Goal: Task Accomplishment & Management: Complete application form

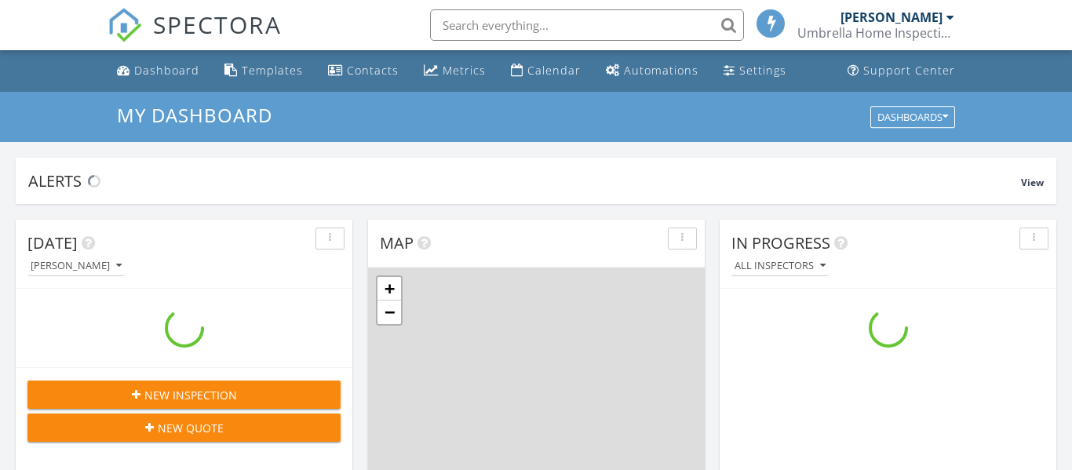
scroll to position [1429, 1073]
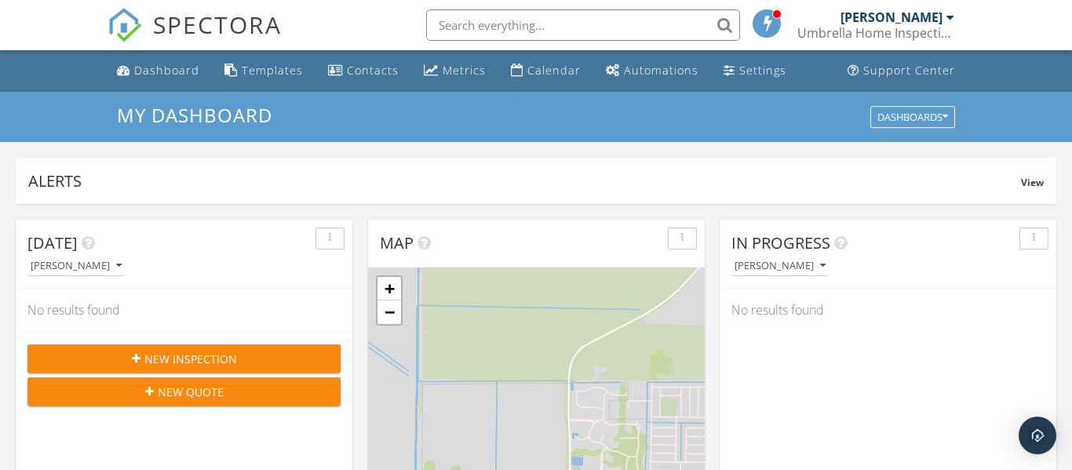
click at [210, 356] on span "New Inspection" at bounding box center [190, 359] width 93 height 16
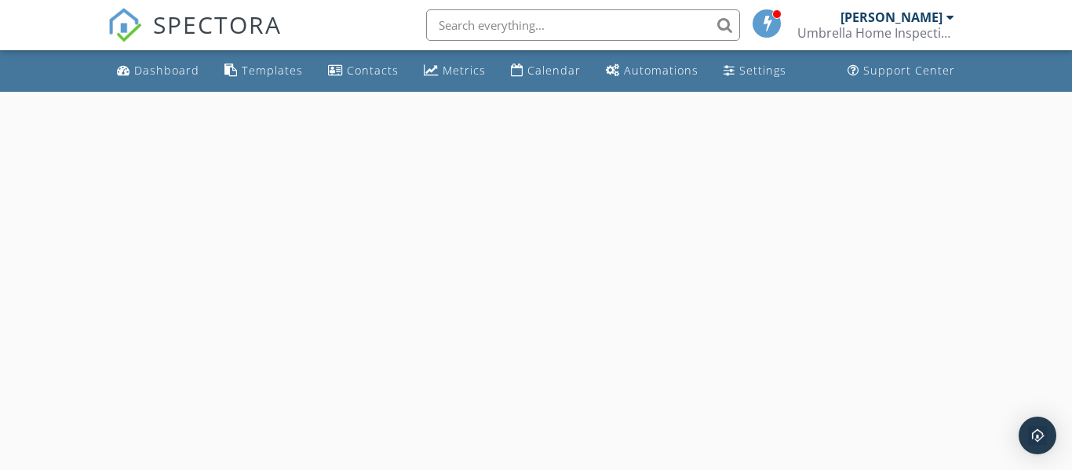
select select "8"
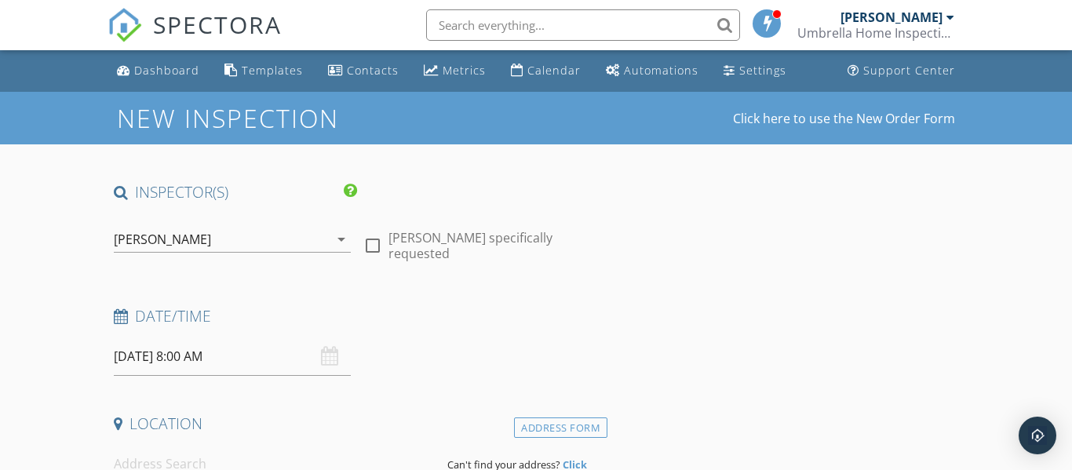
click at [203, 349] on input "09/29/2025 8:00 AM" at bounding box center [233, 357] width 238 height 38
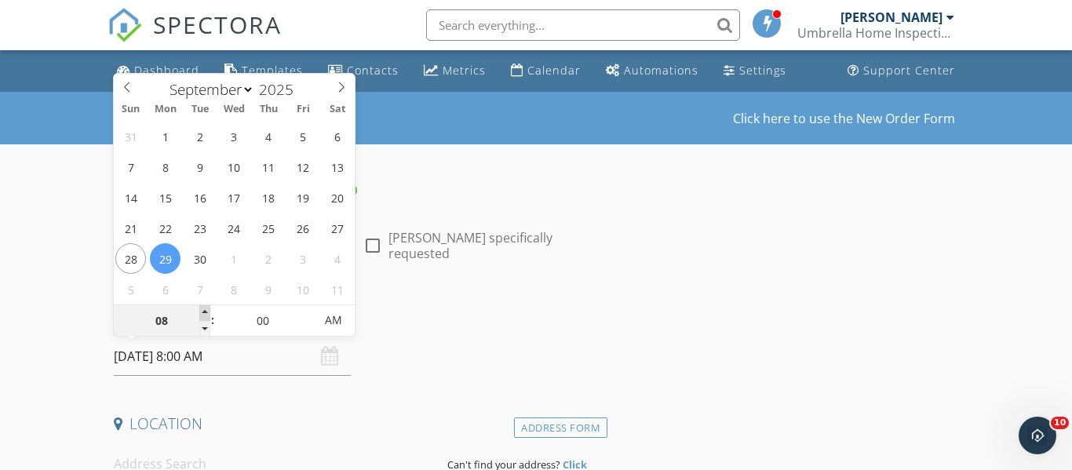
type input "09"
type input "09/29/2025 9:00 AM"
click at [203, 313] on span at bounding box center [204, 313] width 11 height 16
type input "10"
type input "09/29/2025 10:00 AM"
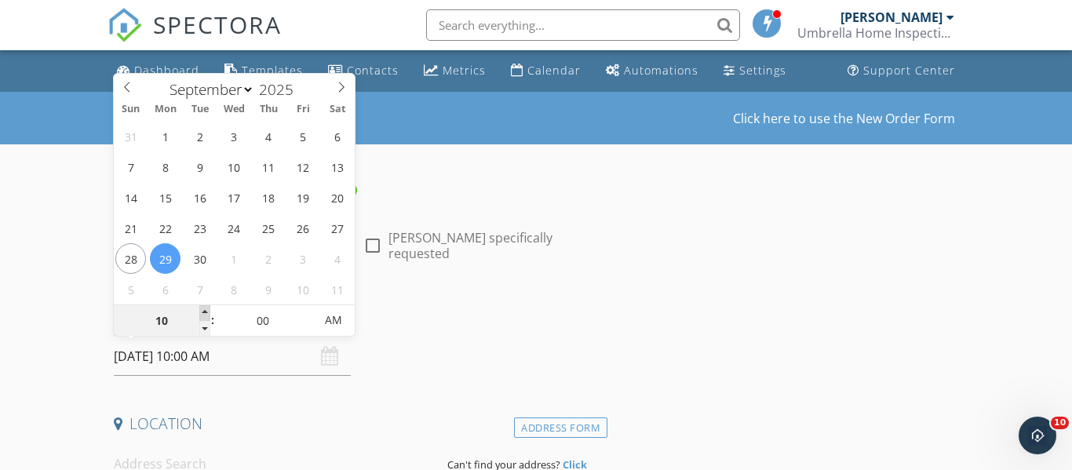
click at [203, 313] on span at bounding box center [204, 313] width 11 height 16
type input "05"
type input "09/29/2025 10:05 AM"
click at [301, 312] on span at bounding box center [306, 313] width 11 height 16
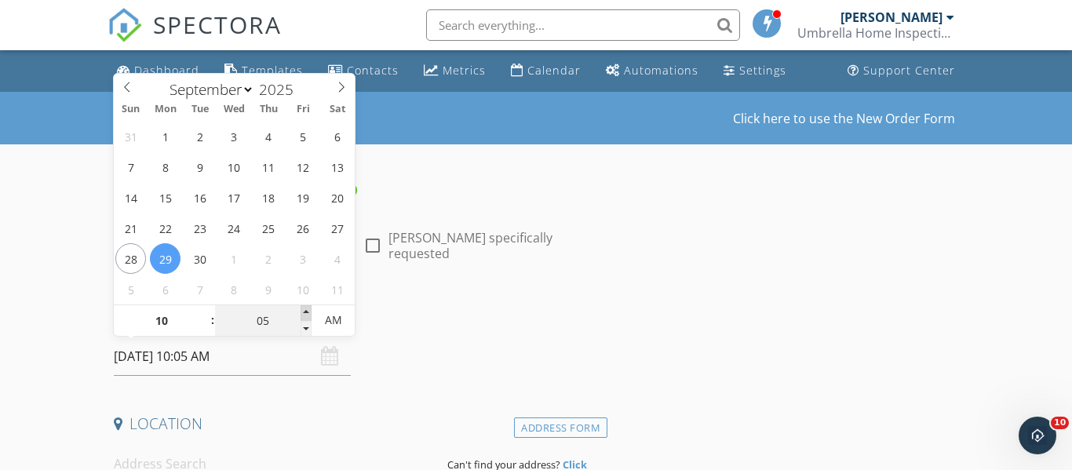
type input "10"
type input "09/29/2025 10:10 AM"
click at [301, 312] on span at bounding box center [306, 313] width 11 height 16
type input "15"
type input "09/29/2025 10:15 AM"
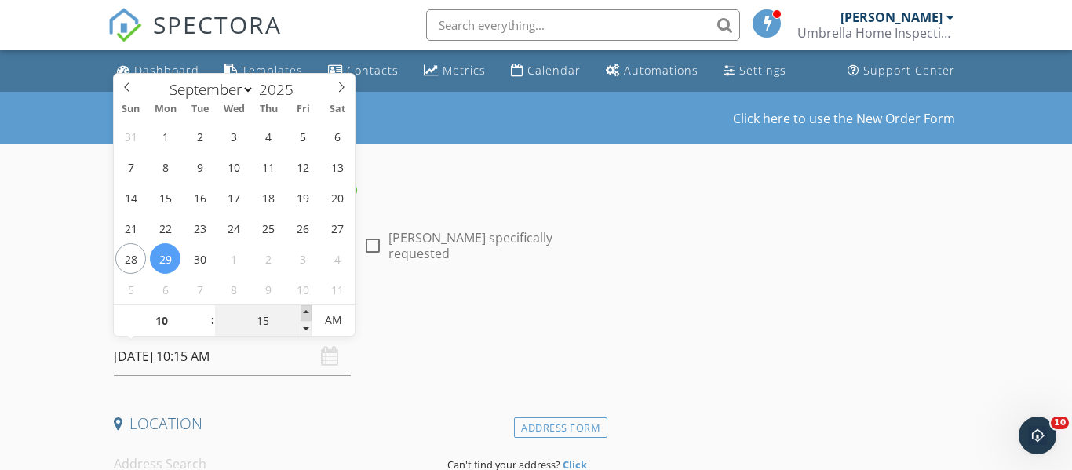
type input "20"
type input "09/29/2025 10:20 AM"
click at [301, 312] on span at bounding box center [306, 313] width 11 height 16
type input "25"
type input "09/29/2025 10:25 AM"
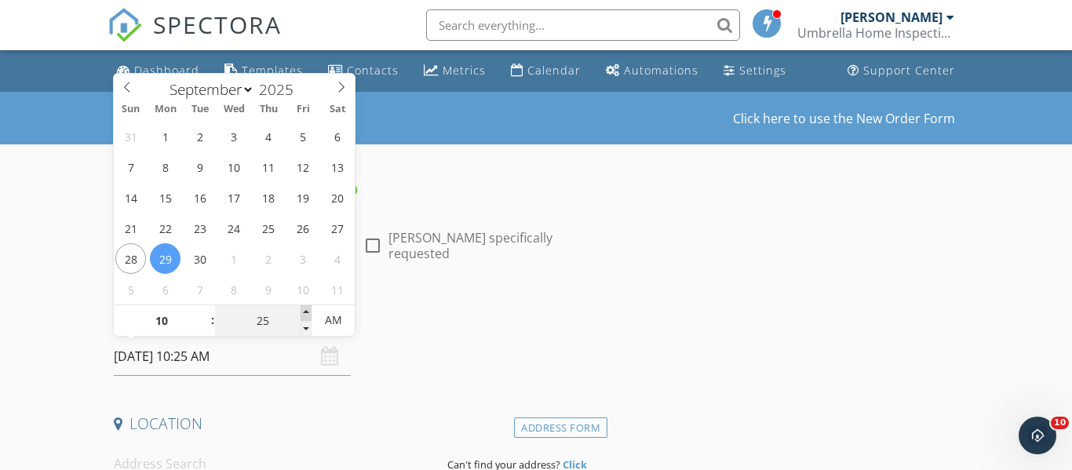
click at [301, 312] on span at bounding box center [306, 313] width 11 height 16
type input "30"
type input "[DATE] 10:30 AM"
click at [301, 313] on span at bounding box center [306, 313] width 11 height 16
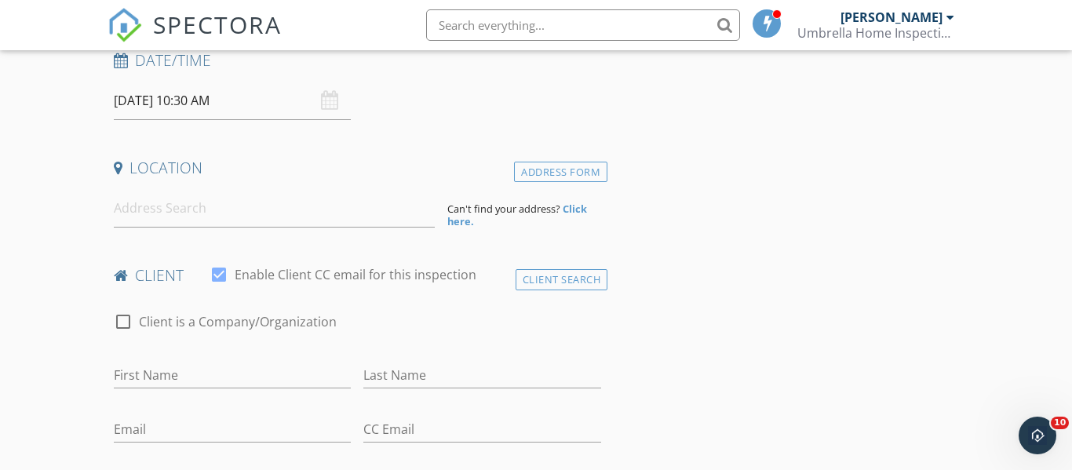
scroll to position [262, 0]
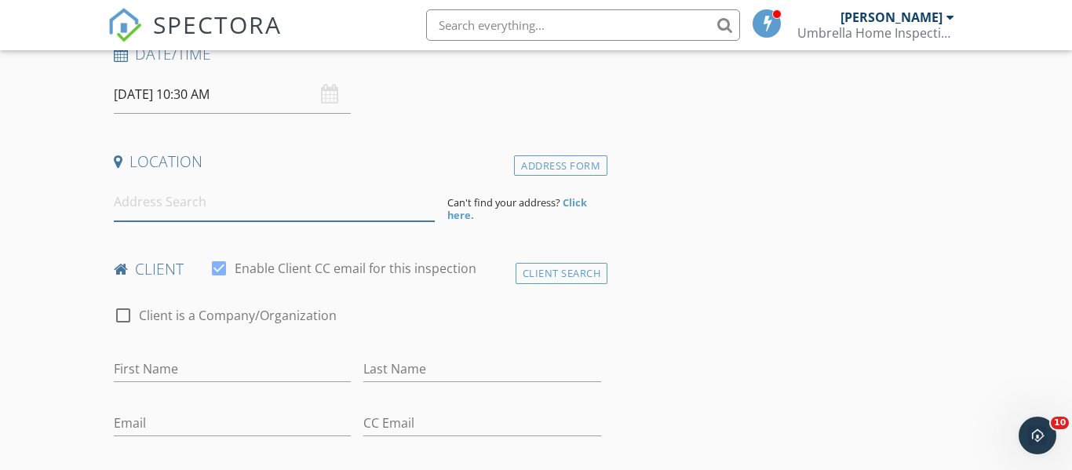
click at [161, 196] on input at bounding box center [274, 202] width 321 height 38
type input "2904 9 Iron Drive, Port St. Lucie, FL, USA"
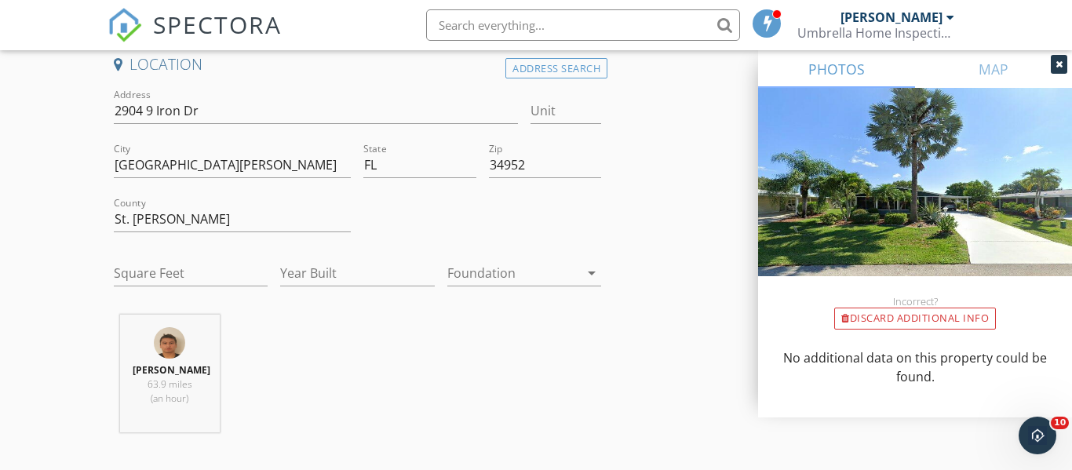
scroll to position [408, 0]
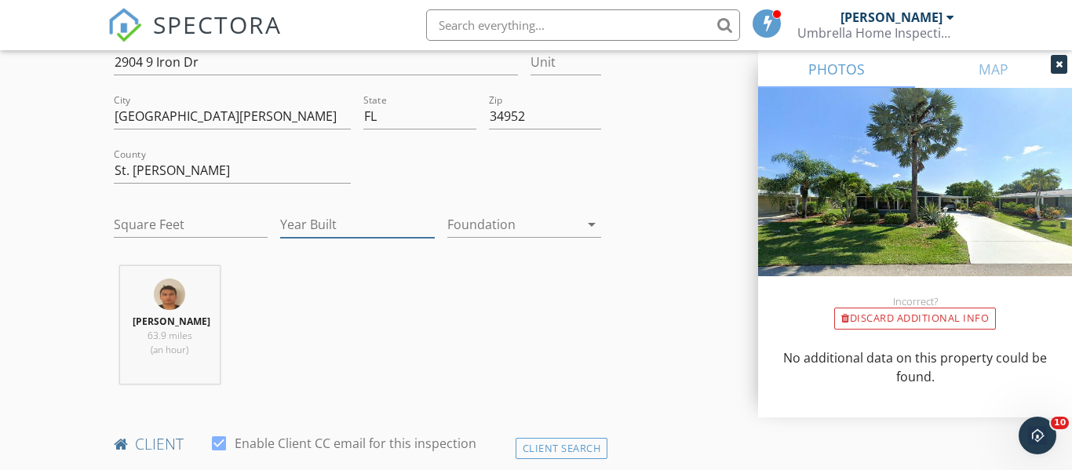
click at [317, 223] on input "Year Built" at bounding box center [357, 225] width 154 height 26
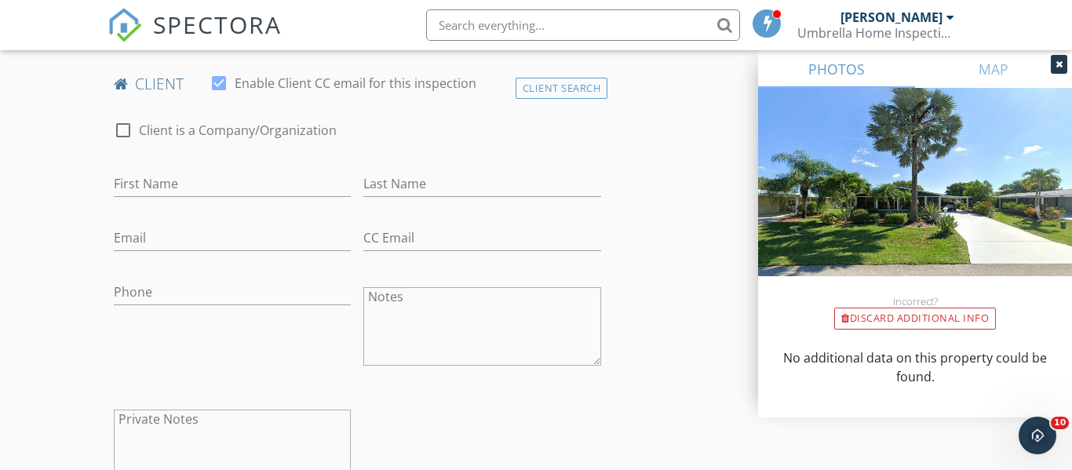
scroll to position [776, 0]
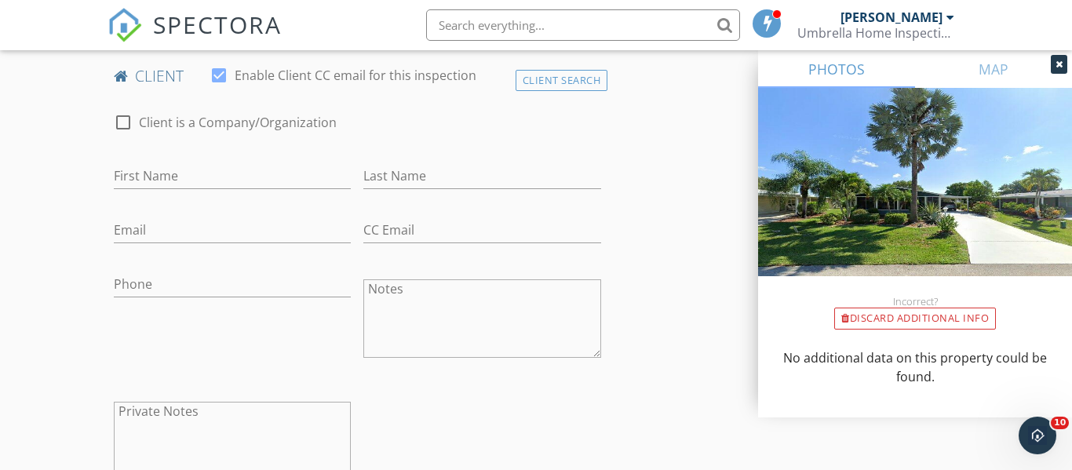
type input "2003"
click at [147, 164] on input "First Name" at bounding box center [233, 176] width 238 height 26
type input "[PERSON_NAME]"
click at [378, 168] on input "Last Name" at bounding box center [482, 176] width 238 height 26
type input "[PERSON_NAME]"
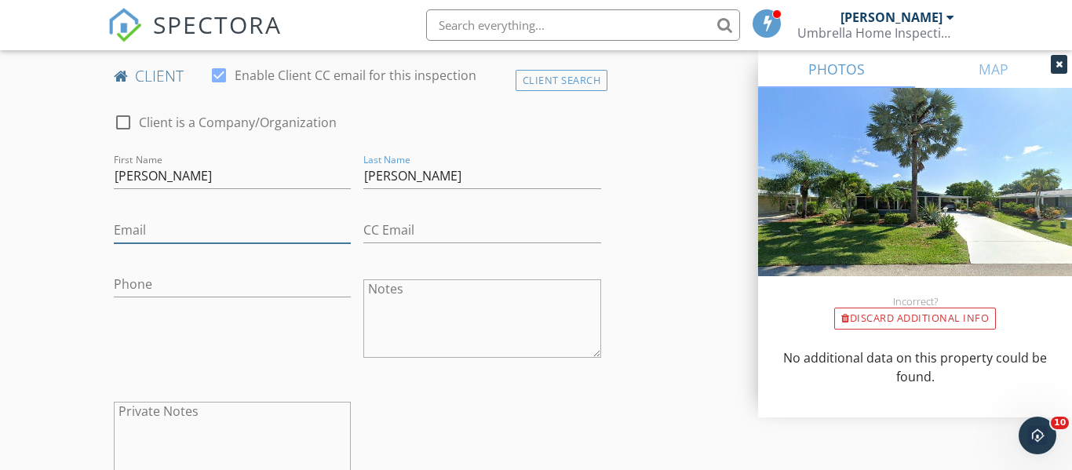
click at [163, 229] on input "Email" at bounding box center [233, 230] width 238 height 26
type input "[EMAIL_ADDRESS][DOMAIN_NAME]"
click at [151, 281] on input "Phone" at bounding box center [233, 285] width 238 height 26
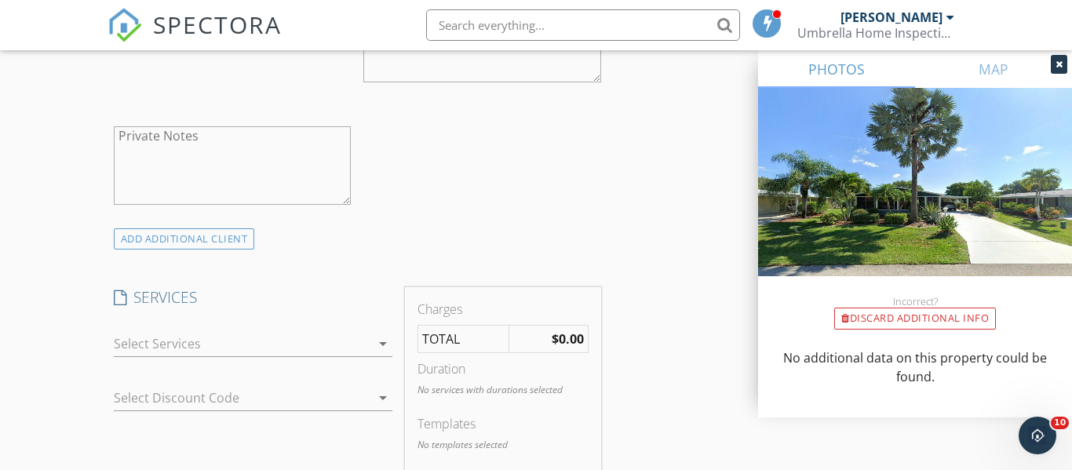
scroll to position [1141, 0]
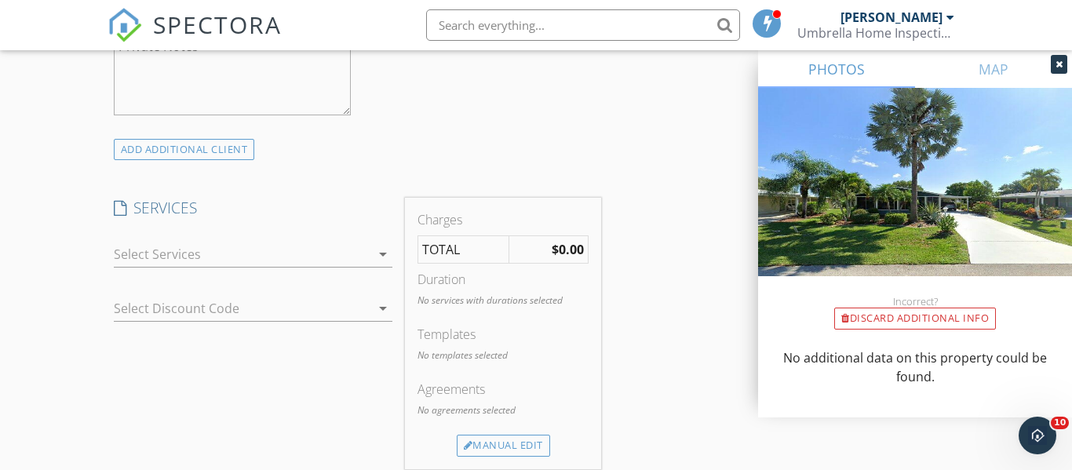
type input "[PHONE_NUMBER]"
click at [385, 253] on icon "arrow_drop_down" at bounding box center [383, 254] width 19 height 19
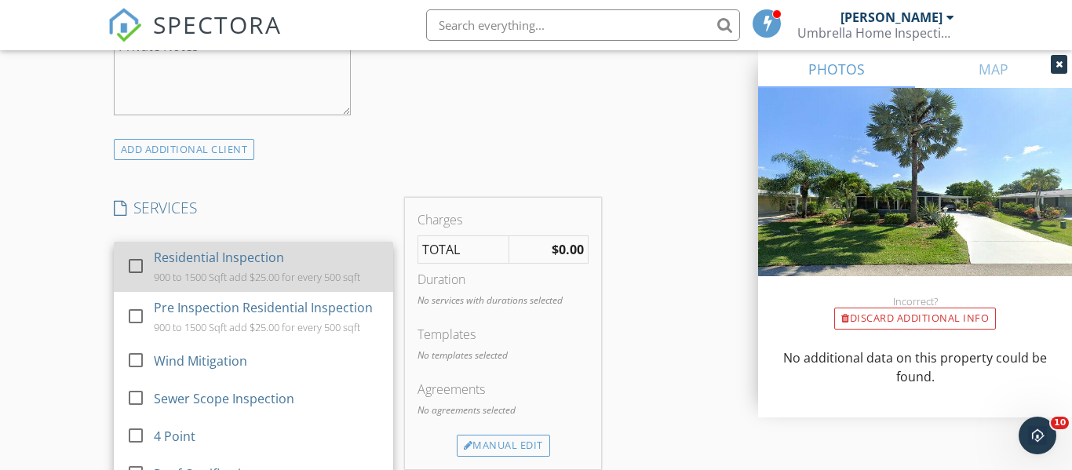
click at [135, 263] on div at bounding box center [135, 266] width 27 height 27
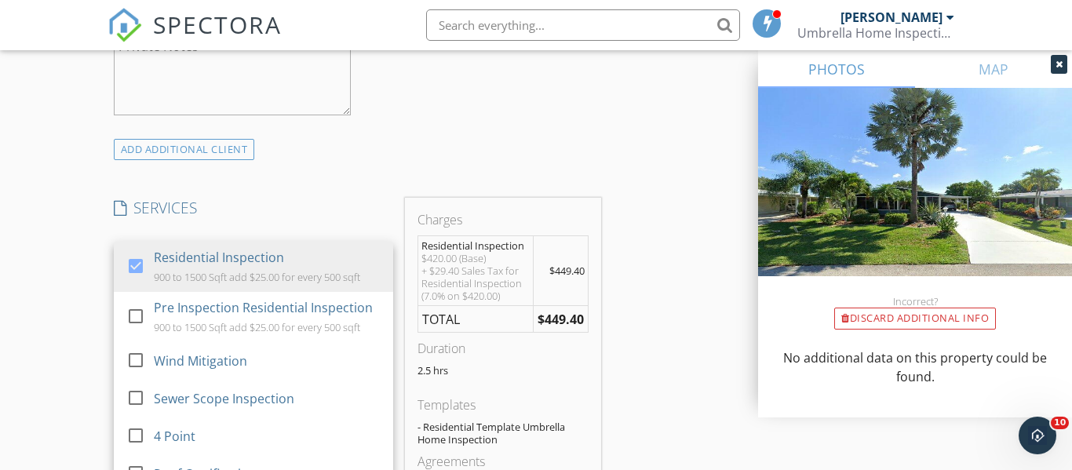
click at [600, 201] on div "Charges Residential Inspection $420.00 (Base) + $29.40 Sales Tax for Residentia…" at bounding box center [503, 364] width 196 height 333
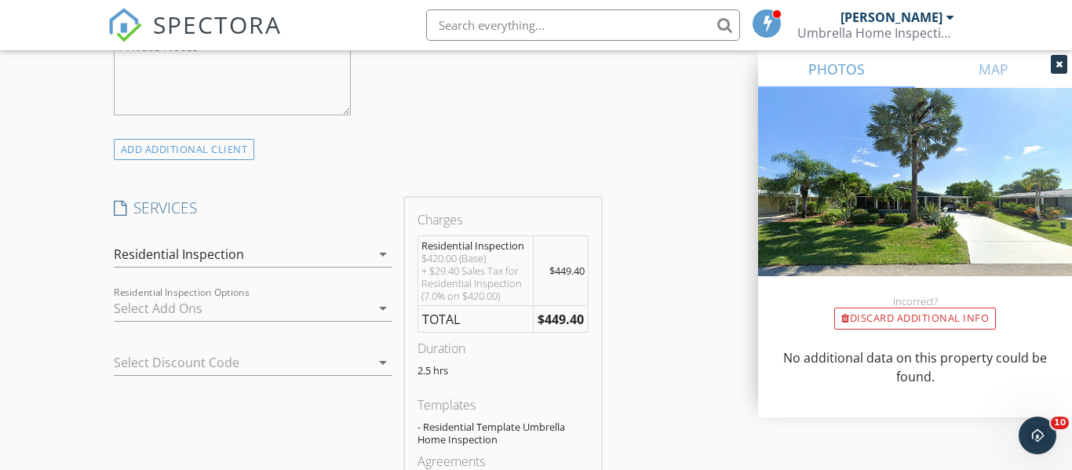
click at [383, 256] on icon "arrow_drop_down" at bounding box center [383, 254] width 19 height 19
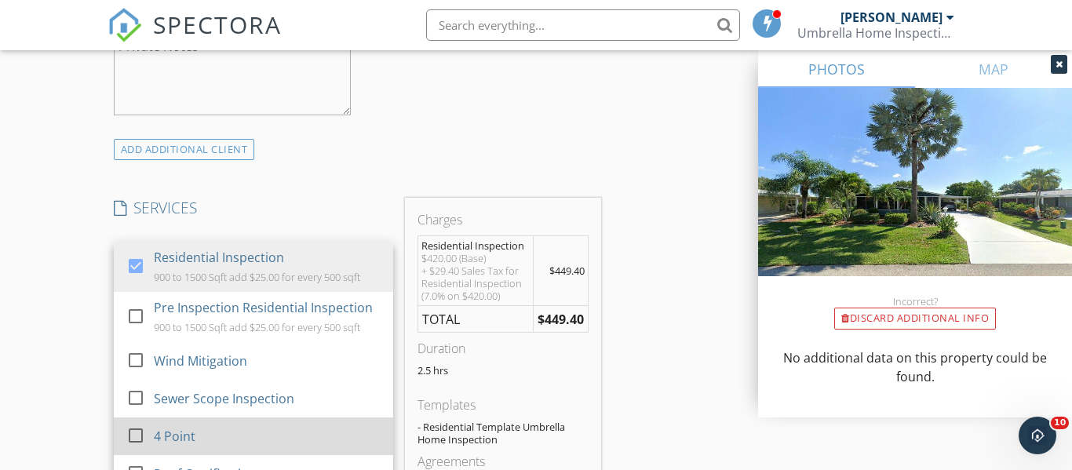
click at [139, 430] on div at bounding box center [135, 435] width 27 height 27
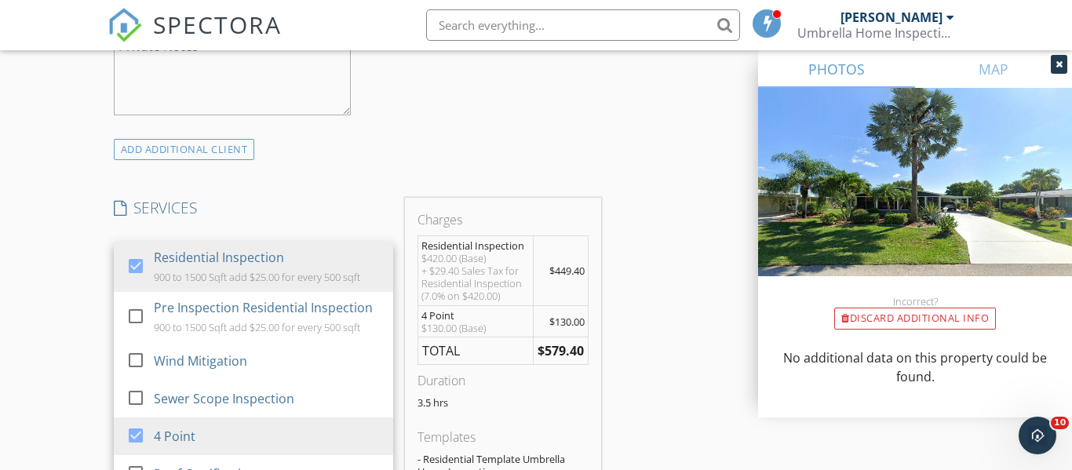
click at [628, 159] on div "INSPECTOR(S) check_box Otilio Gonzalez PRIMARY Otilio Gonzalez arrow_drop_down …" at bounding box center [537, 387] width 858 height 2692
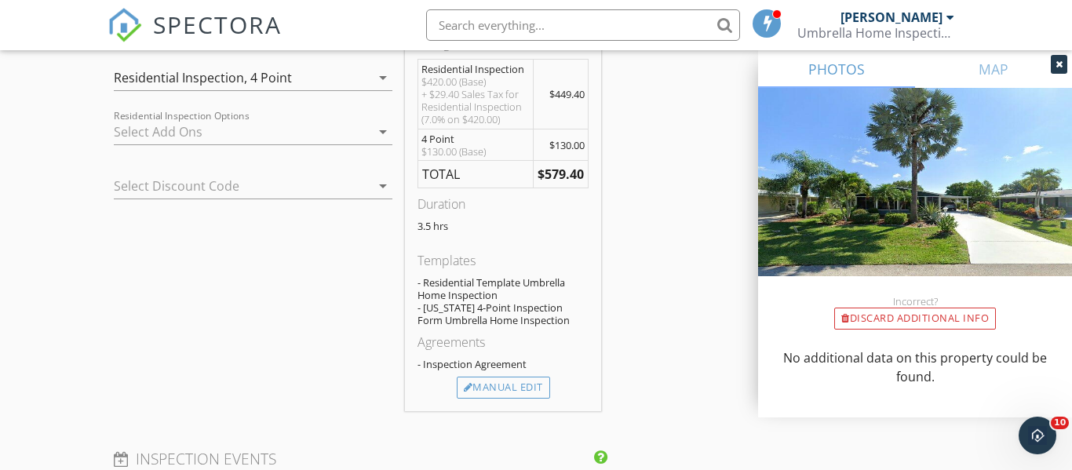
scroll to position [1327, 0]
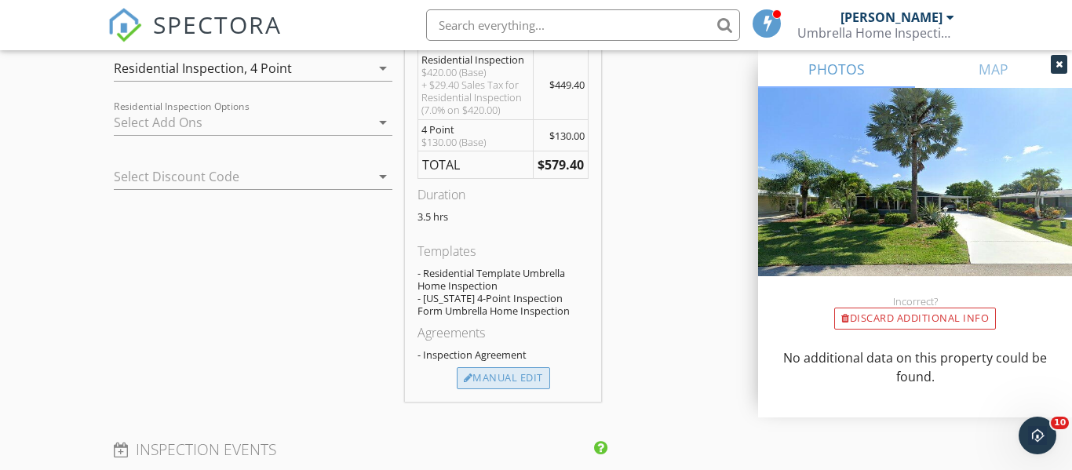
click at [506, 382] on div "Manual Edit" at bounding box center [503, 378] width 93 height 22
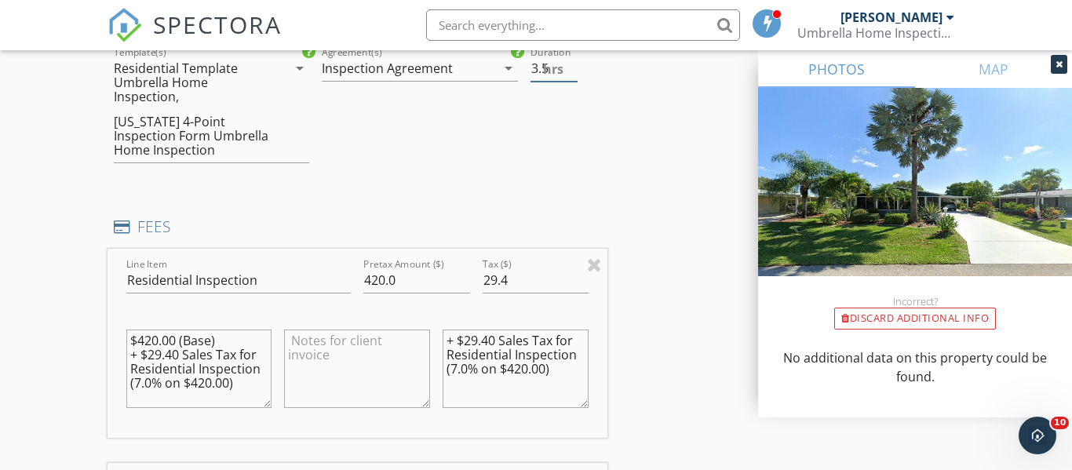
type input "3"
click at [571, 75] on input "3" at bounding box center [554, 69] width 47 height 26
click at [381, 283] on input "420.0" at bounding box center [416, 281] width 106 height 26
type input "450.0"
click at [511, 283] on input "29.4" at bounding box center [536, 281] width 106 height 26
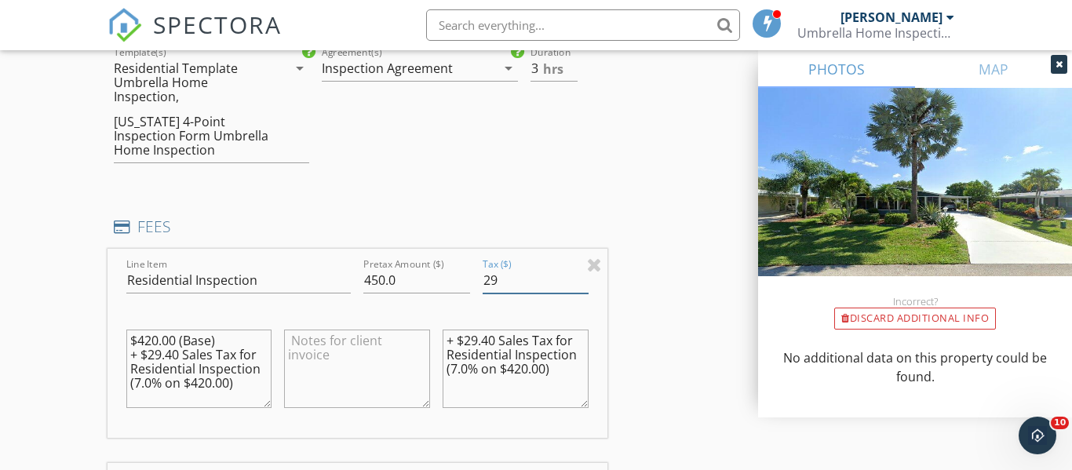
type input "2"
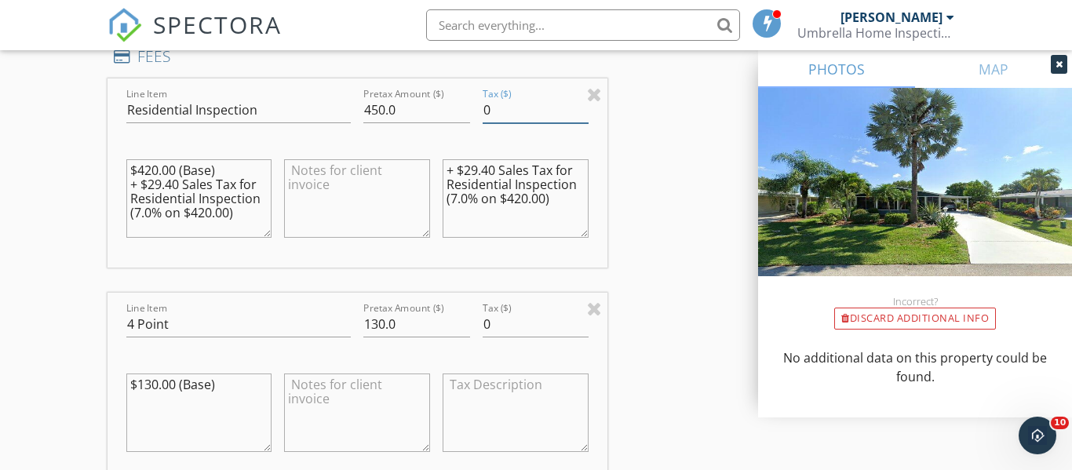
scroll to position [1531, 0]
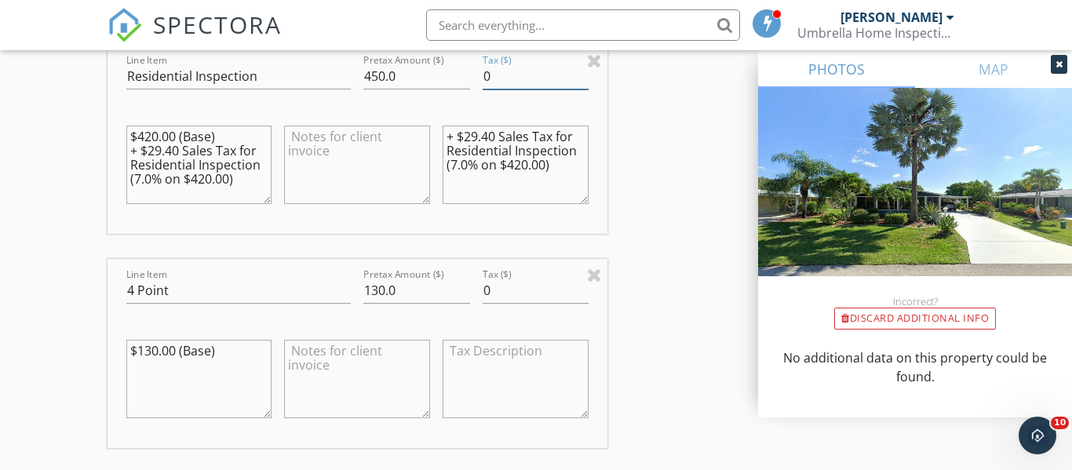
type input "0"
click at [382, 290] on input "130.0" at bounding box center [416, 291] width 106 height 26
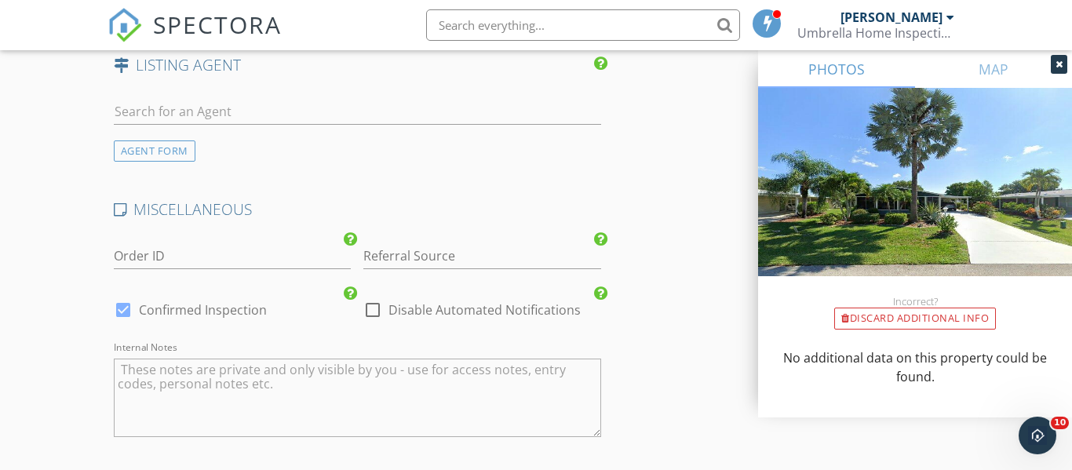
scroll to position [2410, 0]
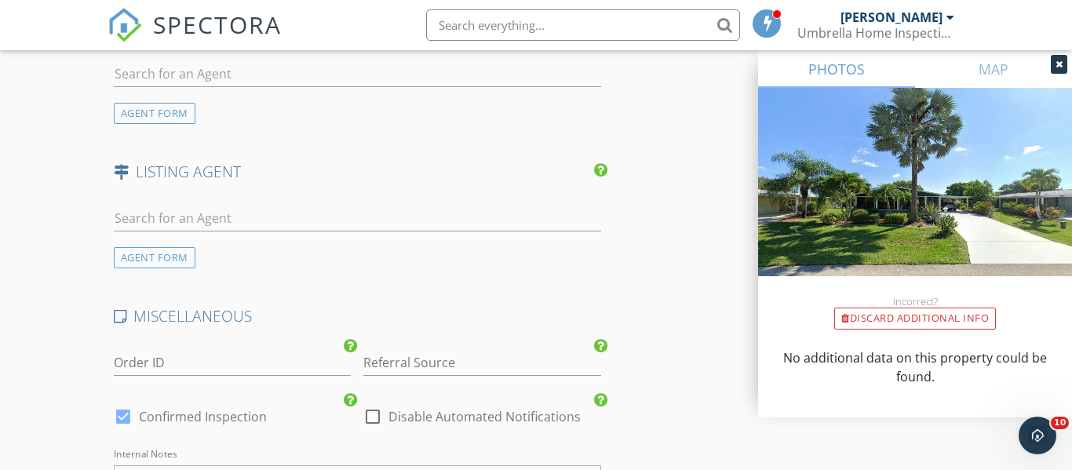
type input "0.0"
click at [219, 78] on input "text" at bounding box center [357, 74] width 487 height 26
type input "sco"
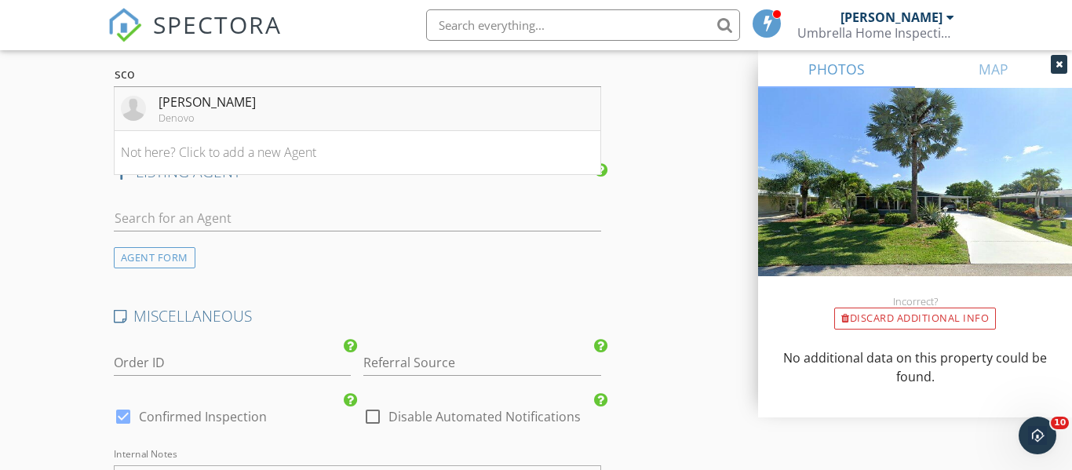
click at [195, 101] on div "[PERSON_NAME]" at bounding box center [207, 102] width 97 height 19
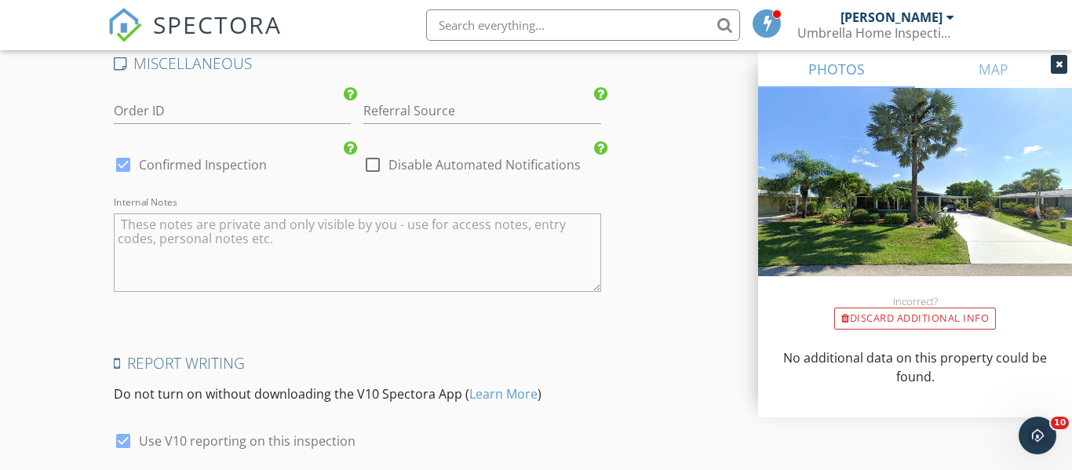
scroll to position [3149, 0]
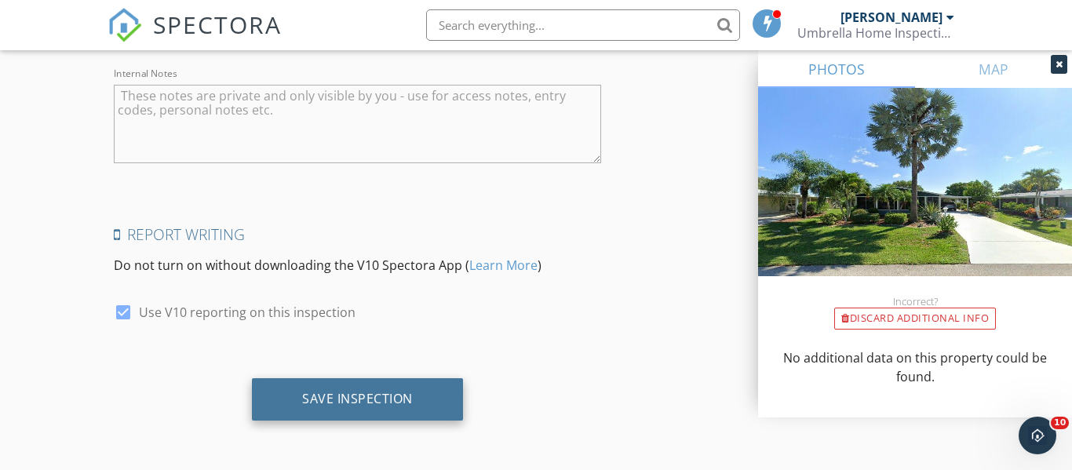
click at [360, 399] on div "Save Inspection" at bounding box center [357, 399] width 111 height 16
